Goal: Task Accomplishment & Management: Manage account settings

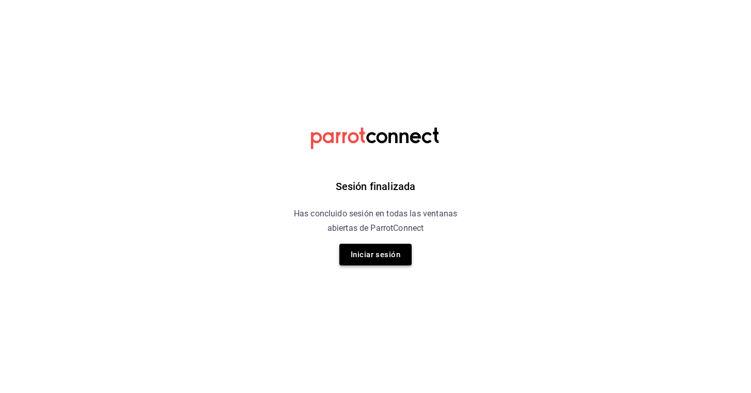
click at [370, 254] on button "Iniciar sesión" at bounding box center [375, 255] width 72 height 22
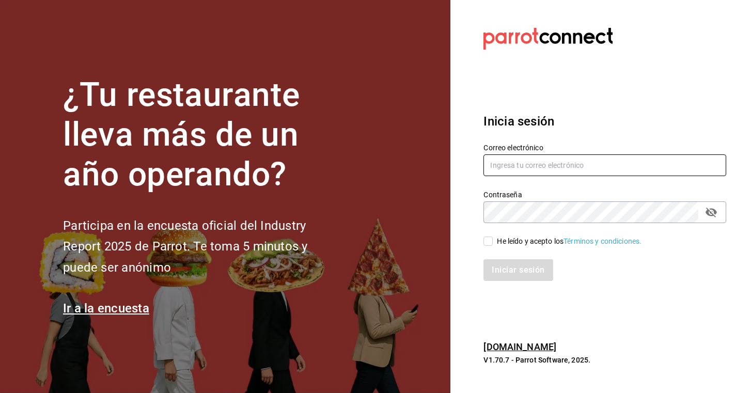
type input "[EMAIL_ADDRESS][DOMAIN_NAME]"
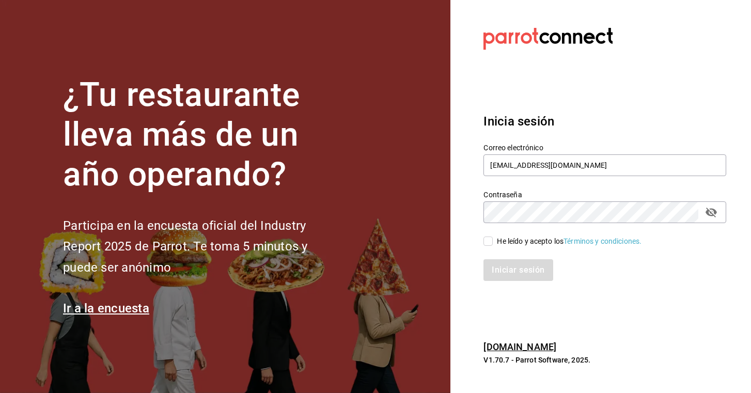
click at [490, 241] on input "He leído y acepto los Términos y condiciones." at bounding box center [487, 240] width 9 height 9
checkbox input "true"
click at [712, 211] on icon "passwordField" at bounding box center [710, 213] width 11 height 10
click at [537, 272] on button "Iniciar sesión" at bounding box center [518, 270] width 70 height 22
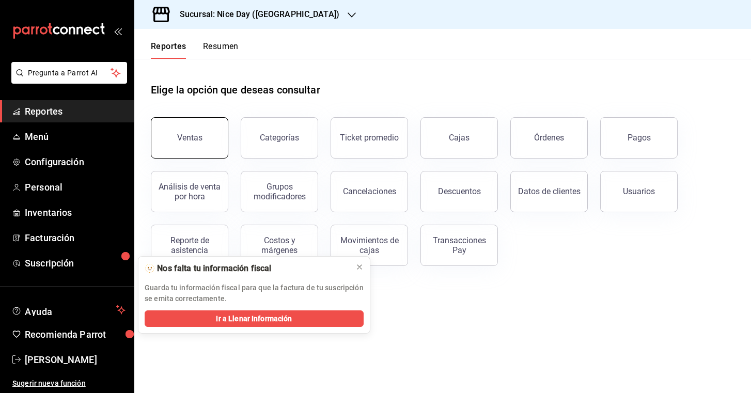
click at [178, 134] on div "Ventas" at bounding box center [189, 138] width 25 height 10
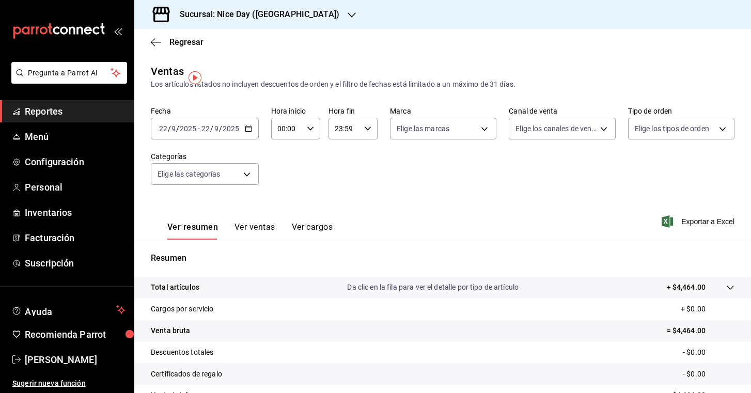
click at [359, 264] on p "Resumen" at bounding box center [442, 258] width 583 height 12
click at [246, 128] on \(Stroke\) "button" at bounding box center [248, 128] width 6 height 1
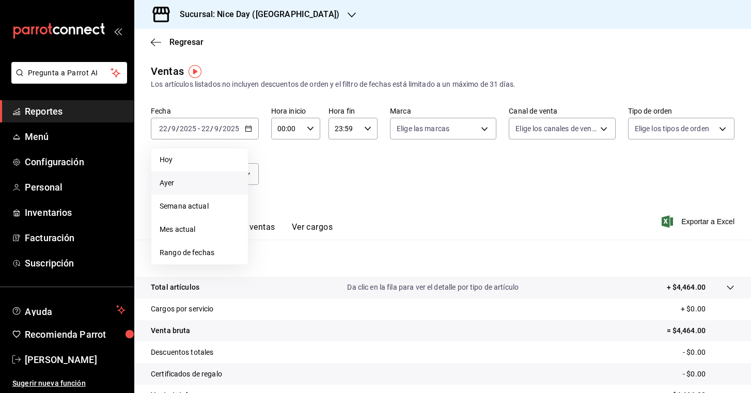
click at [186, 182] on span "Ayer" at bounding box center [200, 183] width 80 height 11
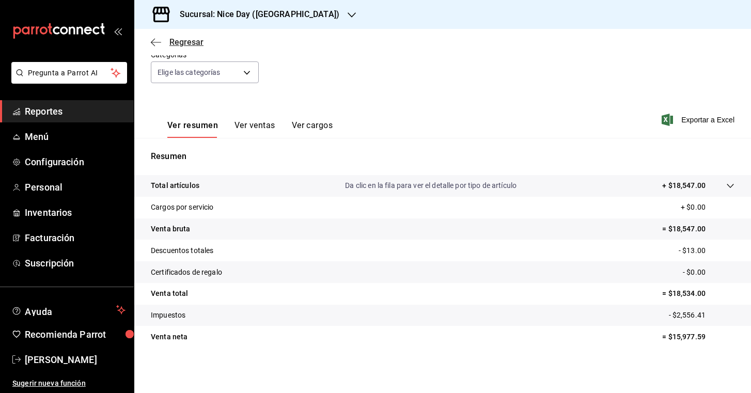
click at [153, 40] on icon "button" at bounding box center [156, 42] width 10 height 9
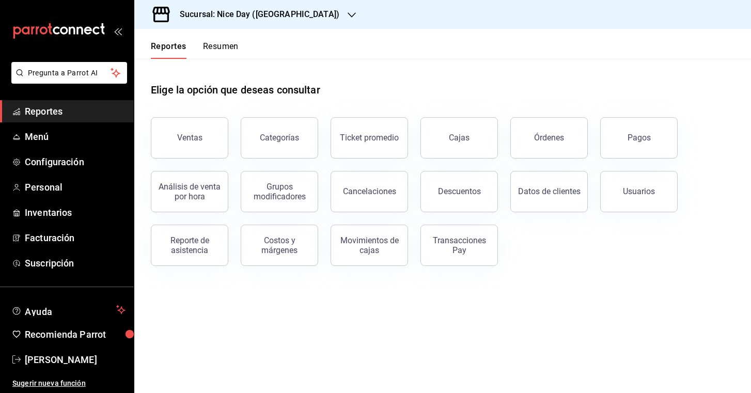
click at [288, 12] on div "Sucursal: Nice Day ([GEOGRAPHIC_DATA])" at bounding box center [250, 14] width 217 height 29
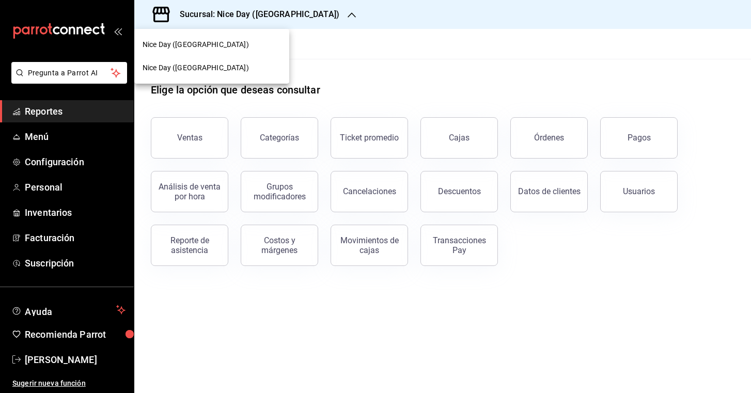
click at [206, 63] on div "Nice Day (Pánuco)" at bounding box center [211, 67] width 138 height 11
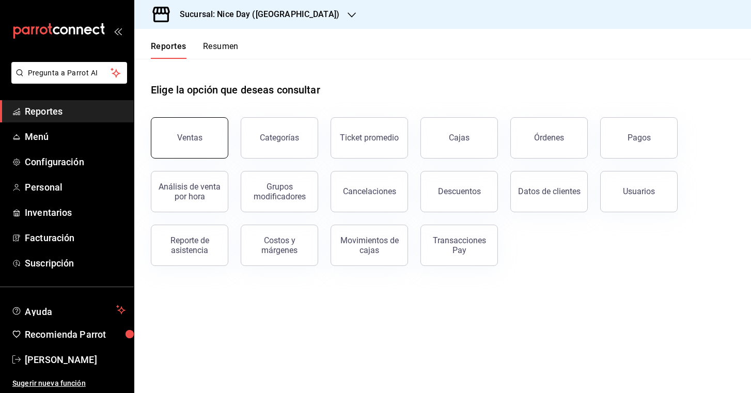
click at [195, 139] on div "Ventas" at bounding box center [189, 138] width 25 height 10
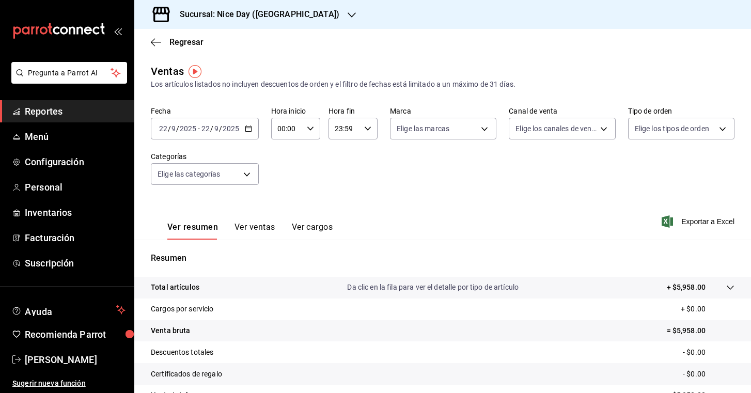
click at [201, 130] on input "22" at bounding box center [205, 128] width 9 height 8
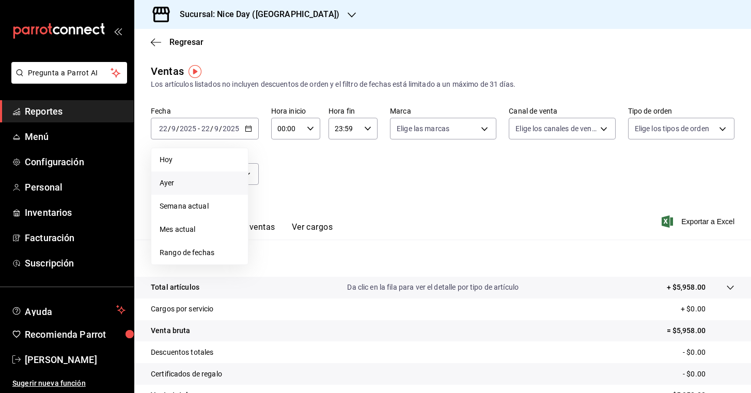
click at [172, 185] on span "Ayer" at bounding box center [200, 183] width 80 height 11
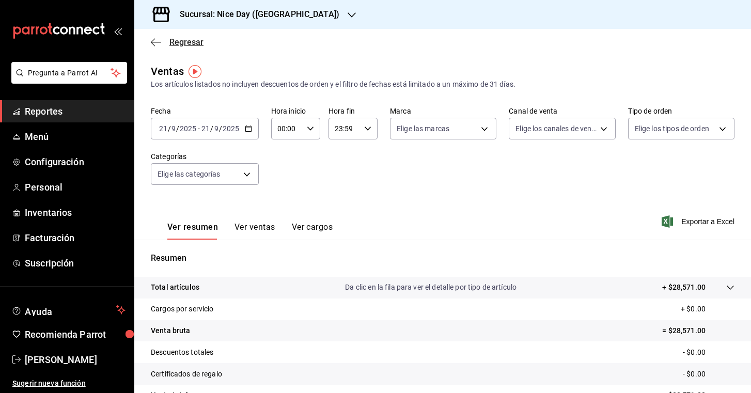
click at [159, 44] on icon "button" at bounding box center [156, 42] width 10 height 9
